Goal: Information Seeking & Learning: Find specific fact

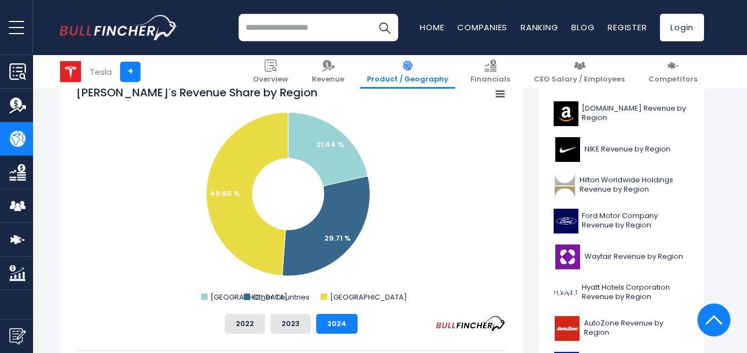
scroll to position [266, 0]
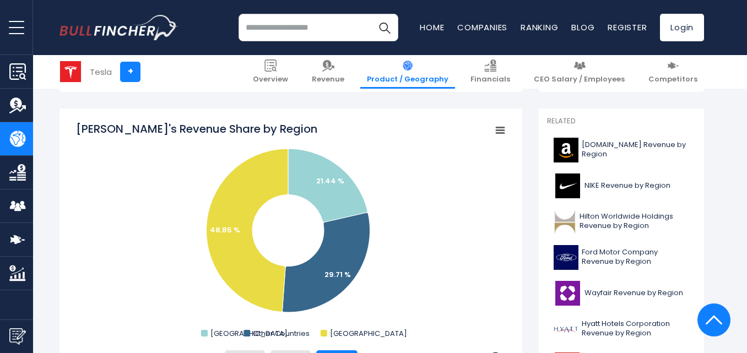
drag, startPoint x: 419, startPoint y: 183, endPoint x: 400, endPoint y: 160, distance: 29.4
click at [397, 160] on rect "Tesla's Revenue Share by Region" at bounding box center [291, 231] width 430 height 220
drag, startPoint x: 460, startPoint y: 233, endPoint x: 416, endPoint y: 216, distance: 47.3
click at [416, 216] on rect "Tesla's Revenue Share by Region" at bounding box center [291, 231] width 430 height 220
drag, startPoint x: 403, startPoint y: 199, endPoint x: 385, endPoint y: 193, distance: 18.6
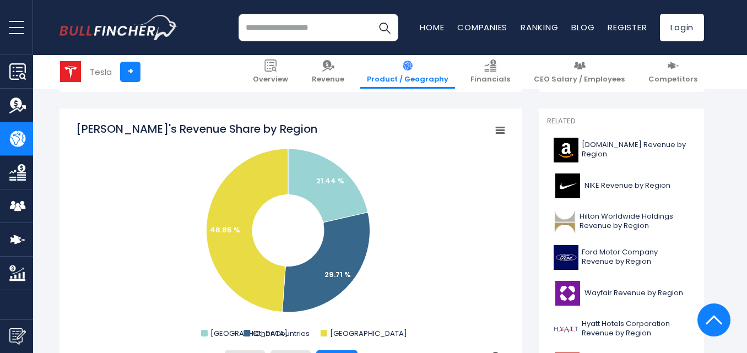
click at [385, 193] on rect "Tesla's Revenue Share by Region" at bounding box center [291, 231] width 430 height 220
click at [503, 135] on rect "Tesla's Revenue Share by Region" at bounding box center [500, 130] width 15 height 15
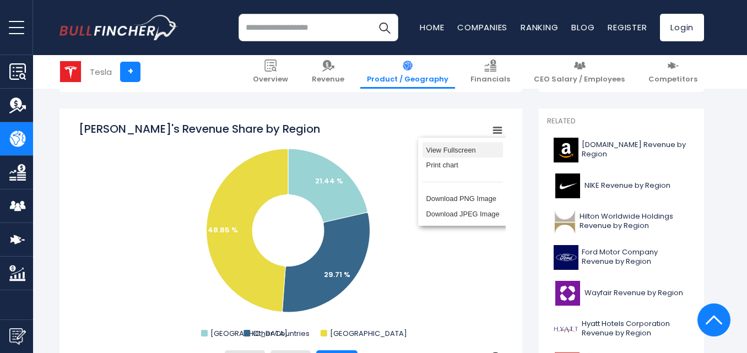
click at [443, 154] on li "View Fullscreen" at bounding box center [463, 149] width 80 height 15
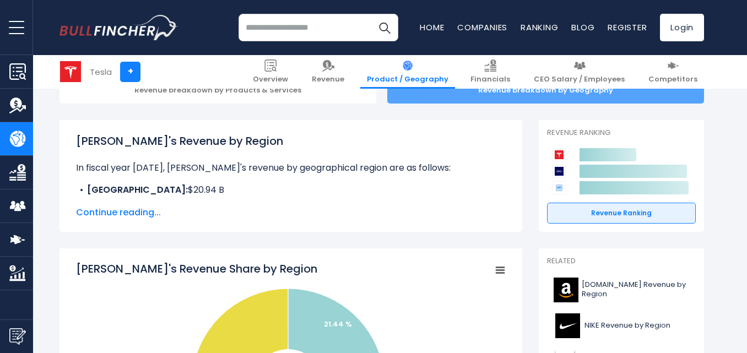
scroll to position [110, 0]
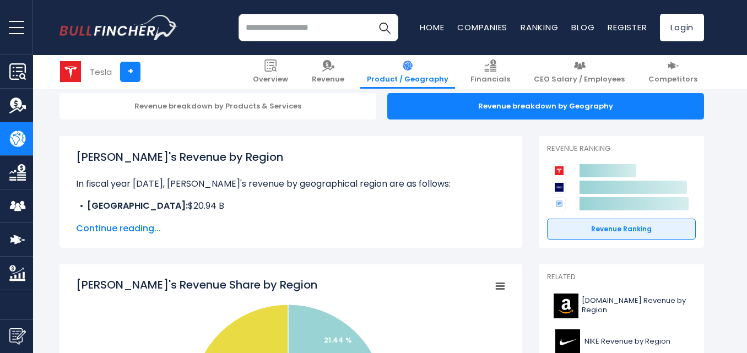
click at [144, 227] on span "Continue reading..." at bounding box center [291, 228] width 430 height 13
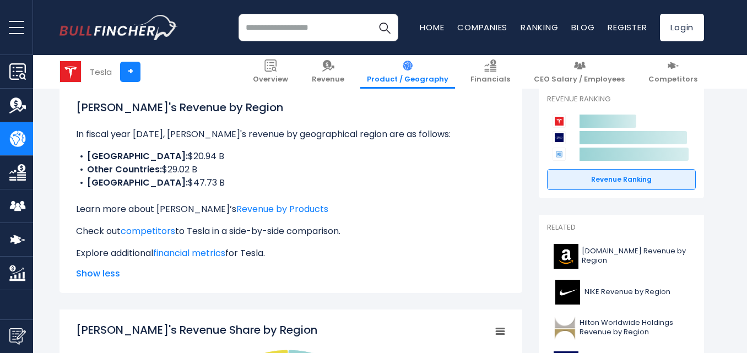
scroll to position [165, 0]
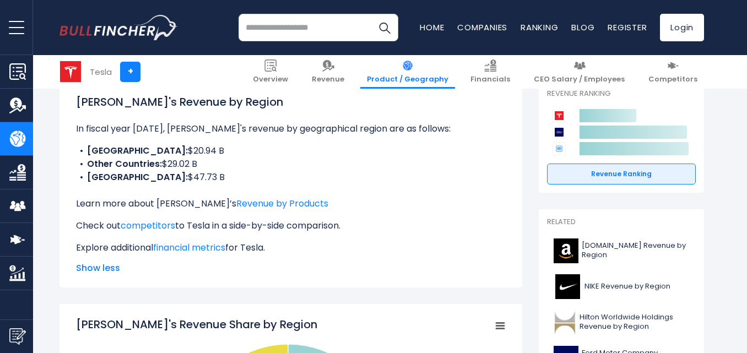
drag, startPoint x: 88, startPoint y: 150, endPoint x: 168, endPoint y: 152, distance: 79.9
click at [168, 152] on li "CHINA: $20.94 B" at bounding box center [291, 150] width 430 height 13
click at [81, 128] on p "In fiscal year [DATE], [PERSON_NAME]'s revenue by geographical region are as fo…" at bounding box center [291, 128] width 430 height 13
drag, startPoint x: 77, startPoint y: 128, endPoint x: 166, endPoint y: 145, distance: 90.5
click at [166, 145] on div "[PERSON_NAME]'s Revenue by Region In fiscal year [DATE], Tesla's revenue by geo…" at bounding box center [291, 174] width 430 height 161
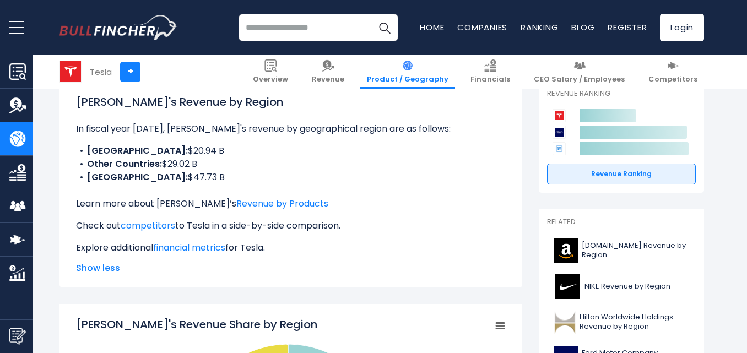
click at [238, 158] on li "Other Countries: $29.02 B" at bounding box center [291, 164] width 430 height 13
drag, startPoint x: 72, startPoint y: 126, endPoint x: 178, endPoint y: 153, distance: 109.9
click at [178, 153] on div "[PERSON_NAME]'s Revenue by Region In fiscal year [DATE], Tesla's revenue by geo…" at bounding box center [291, 184] width 463 height 207
copy div "In fiscal year [DATE], Tesla's revenue by geographical region are as follows: […"
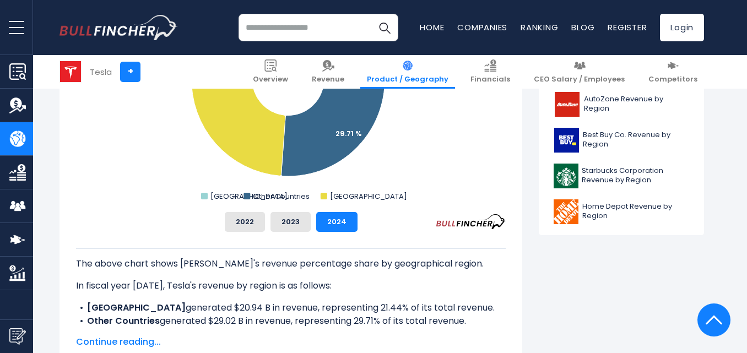
scroll to position [606, 0]
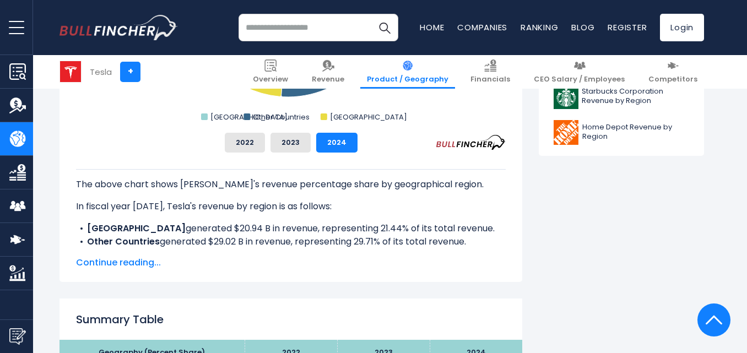
click at [140, 260] on span "Continue reading..." at bounding box center [291, 262] width 430 height 13
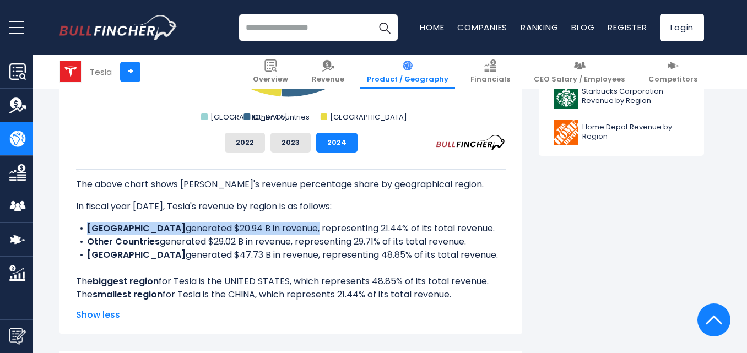
drag, startPoint x: 88, startPoint y: 229, endPoint x: 249, endPoint y: 228, distance: 160.9
click at [249, 228] on li "CHINA generated $20.94 B in revenue, representing 21.44% of its total revenue." at bounding box center [291, 228] width 430 height 13
copy li "CHINA generated $20.94 B in revenue"
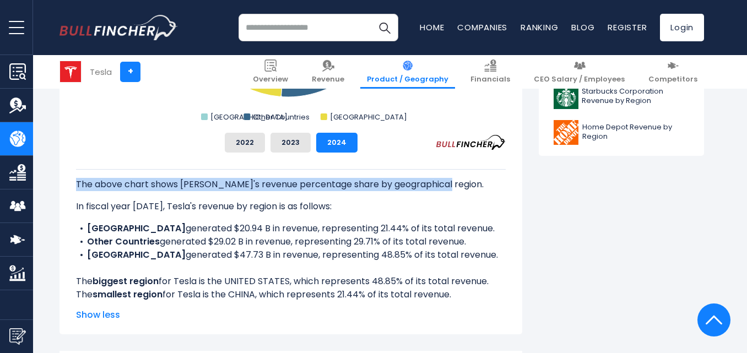
drag, startPoint x: 77, startPoint y: 184, endPoint x: 449, endPoint y: 186, distance: 372.6
click at [449, 186] on p "The above chart shows [PERSON_NAME]'s revenue percentage share by geographical …" at bounding box center [291, 184] width 430 height 13
copy p "The above chart shows [PERSON_NAME]'s revenue percentage share by geographical …"
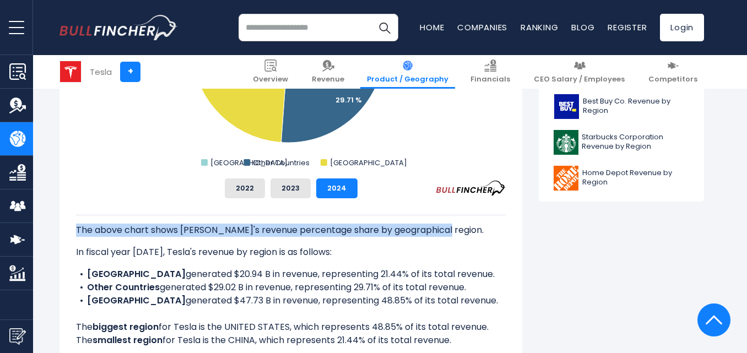
scroll to position [441, 0]
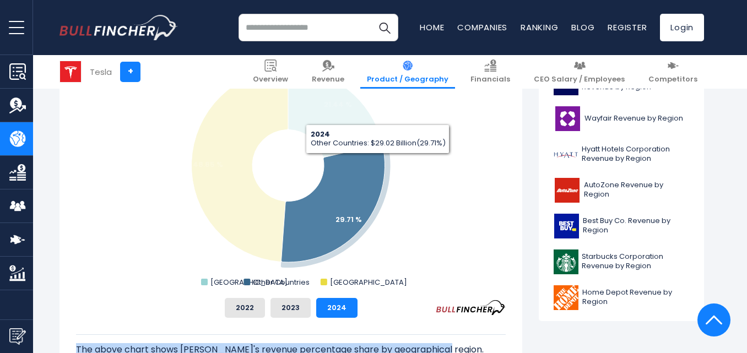
drag, startPoint x: 378, startPoint y: 162, endPoint x: 341, endPoint y: 198, distance: 51.8
click at [339, 198] on icon "Tesla's Revenue Share by Region" at bounding box center [334, 203] width 104 height 118
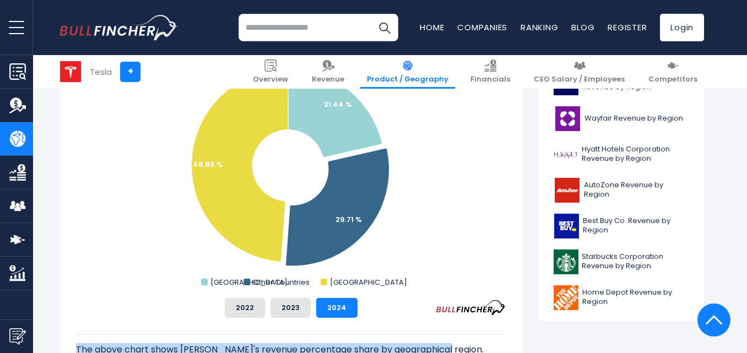
click at [476, 217] on rect "Tesla's Revenue Share by Region" at bounding box center [291, 165] width 430 height 248
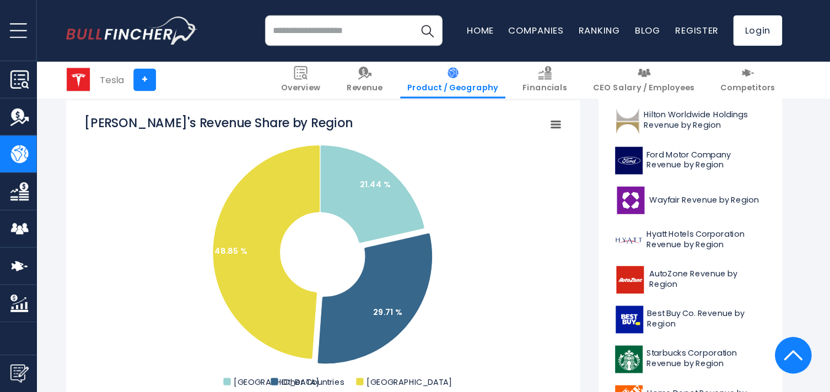
scroll to position [386, 0]
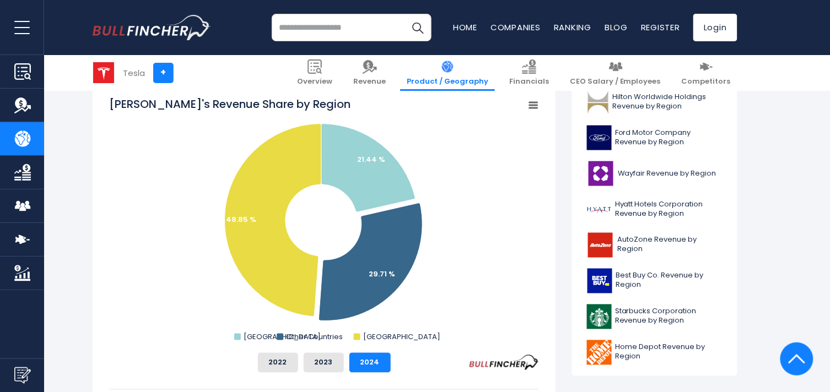
click at [532, 173] on rect "Tesla's Revenue Share by Region" at bounding box center [324, 220] width 430 height 248
